Goal: Task Accomplishment & Management: Complete application form

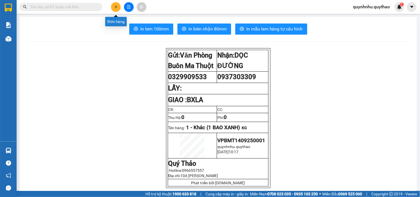
click at [117, 7] on icon "plus" at bounding box center [115, 7] width 3 height 0
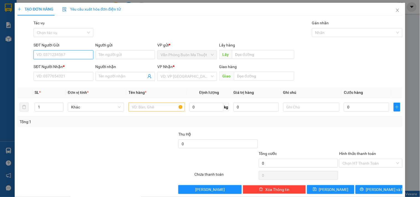
click at [72, 55] on input "SĐT Người Gửi" at bounding box center [64, 54] width 60 height 9
type input "0834429779"
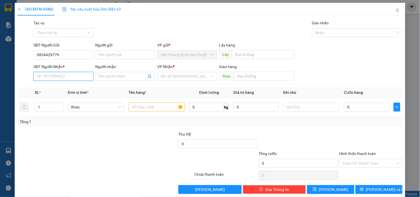
click at [75, 78] on input "SĐT Người Nhận *" at bounding box center [64, 76] width 60 height 9
type input "0397444213"
click at [192, 76] on input "search" at bounding box center [185, 76] width 49 height 8
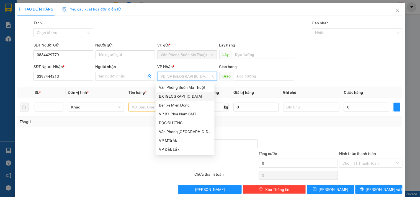
click at [169, 93] on div "BX [GEOGRAPHIC_DATA]" at bounding box center [185, 96] width 59 height 9
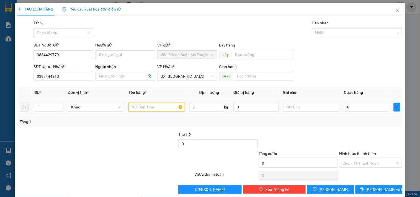
click at [153, 106] on input "text" at bounding box center [157, 107] width 56 height 9
type input "T"
click at [161, 104] on input "text" at bounding box center [157, 107] width 56 height 9
click at [184, 75] on span "BX [GEOGRAPHIC_DATA]" at bounding box center [187, 76] width 53 height 8
type input "3 THÙNG GIẤY"
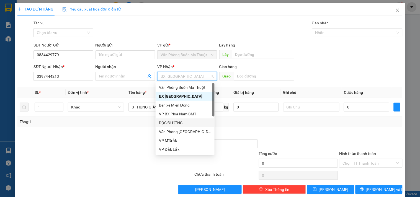
drag, startPoint x: 177, startPoint y: 125, endPoint x: 302, endPoint y: 77, distance: 134.0
click at [178, 122] on div "DỌC ĐƯỜNG" at bounding box center [185, 123] width 52 height 6
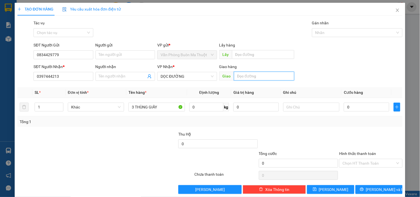
click at [253, 78] on input "text" at bounding box center [264, 76] width 60 height 9
type input "CẦU K13"
click at [359, 108] on input "0" at bounding box center [366, 107] width 45 height 9
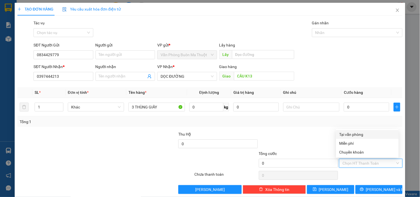
drag, startPoint x: 355, startPoint y: 161, endPoint x: 372, endPoint y: 121, distance: 44.1
click at [372, 121] on div "Tổng: 1" at bounding box center [210, 122] width 381 height 6
drag, startPoint x: 354, startPoint y: 164, endPoint x: 350, endPoint y: 89, distance: 75.5
click at [352, 156] on div "Transit Pickup Surcharge Ids Transit Deliver Surcharge Ids Transit Deliver Surc…" at bounding box center [209, 107] width 385 height 174
click at [347, 165] on input "Hình thức thanh toán" at bounding box center [369, 163] width 53 height 8
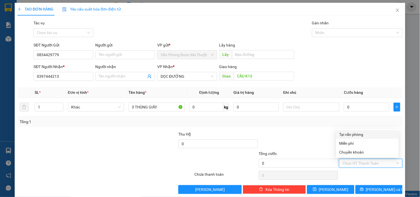
click at [365, 136] on div "Tại văn phòng" at bounding box center [368, 135] width 56 height 6
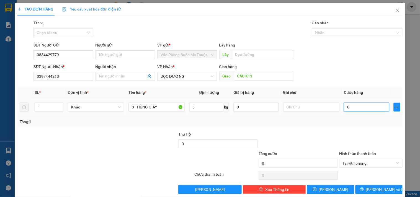
click at [366, 106] on input "0" at bounding box center [366, 107] width 45 height 9
type input "2"
type input "20"
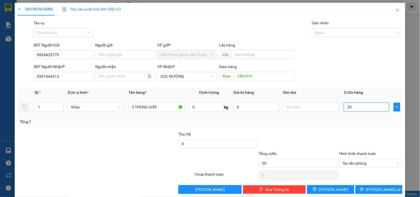
type input "200"
type input "2.000"
type input "20.000"
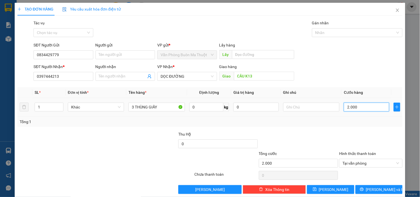
type input "20.000"
type input "200.000"
click at [95, 146] on div at bounding box center [57, 140] width 81 height 19
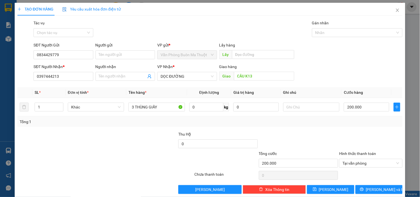
click at [374, 180] on div at bounding box center [371, 175] width 64 height 11
click at [367, 187] on button "[PERSON_NAME] và In" at bounding box center [379, 189] width 47 height 9
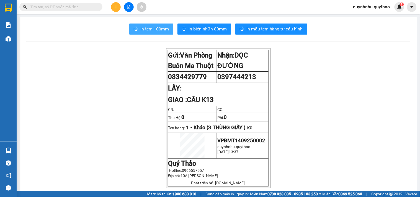
click at [148, 29] on span "In tem 100mm" at bounding box center [154, 28] width 29 height 7
click at [117, 6] on icon "plus" at bounding box center [116, 7] width 4 height 4
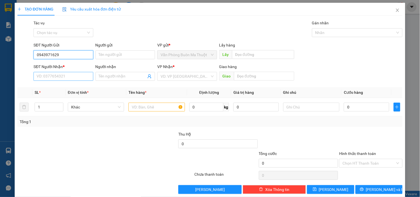
type input "0943971629"
click at [61, 76] on input "SĐT Người Nhận *" at bounding box center [64, 76] width 60 height 9
type input "0365399323"
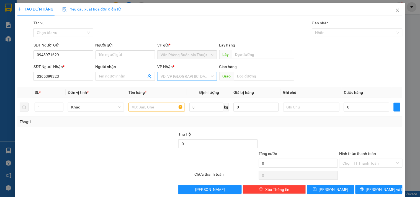
click at [191, 75] on input "search" at bounding box center [185, 76] width 49 height 8
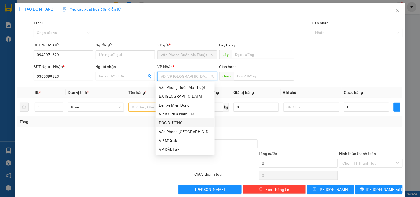
drag, startPoint x: 184, startPoint y: 121, endPoint x: 227, endPoint y: 73, distance: 64.7
click at [184, 120] on div "DỌC ĐƯỜNG" at bounding box center [185, 123] width 52 height 6
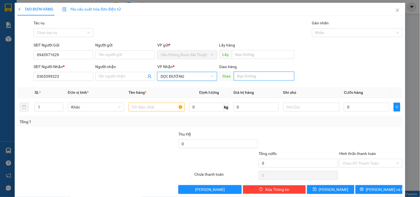
click at [260, 78] on input "text" at bounding box center [264, 76] width 60 height 9
type input "BV XUYÊN Á"
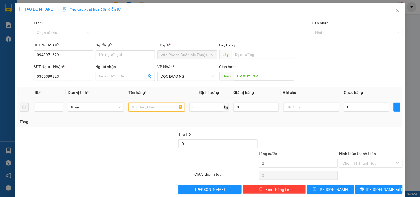
click at [160, 107] on input "text" at bounding box center [157, 107] width 56 height 9
type input "1 TẬP HỒ SƠ"
click at [356, 107] on input "0" at bounding box center [366, 107] width 45 height 9
type input "5"
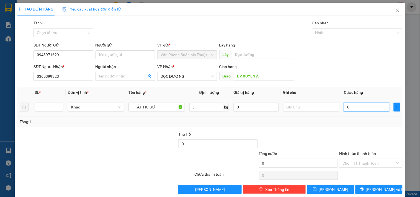
type input "5"
type input "50"
type input "500"
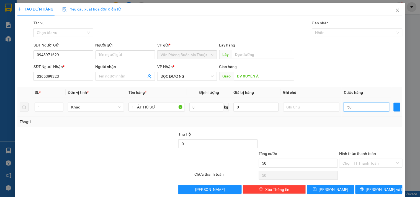
type input "500"
type input "5.000"
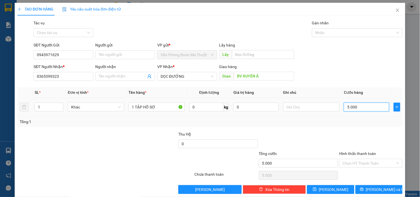
type input "50.000"
click at [373, 167] on input "Hình thức thanh toán" at bounding box center [369, 163] width 53 height 8
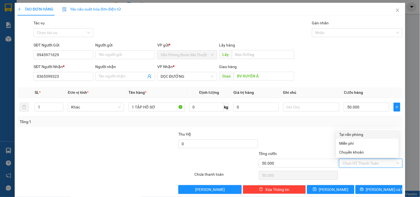
click at [347, 134] on div "Tại văn phòng" at bounding box center [368, 135] width 56 height 6
type input "0"
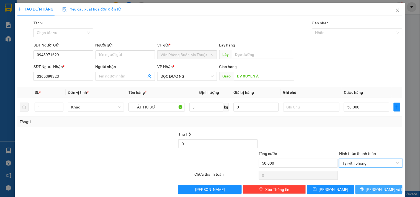
click at [369, 189] on button "[PERSON_NAME] và In" at bounding box center [379, 189] width 47 height 9
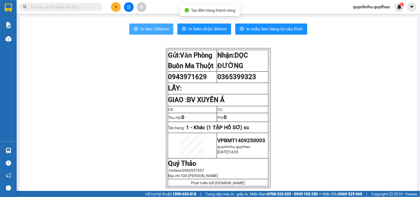
click at [151, 32] on span "In tem 100mm" at bounding box center [154, 28] width 29 height 7
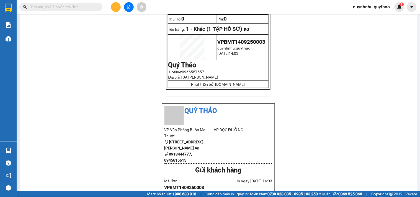
scroll to position [31, 0]
